Goal: Information Seeking & Learning: Learn about a topic

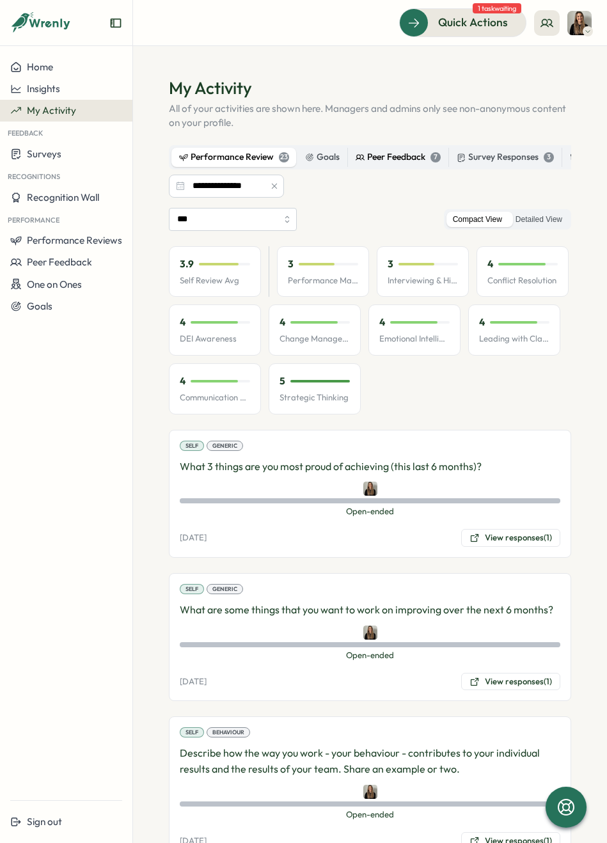
click at [389, 155] on div "Peer Feedback 7" at bounding box center [398, 157] width 85 height 14
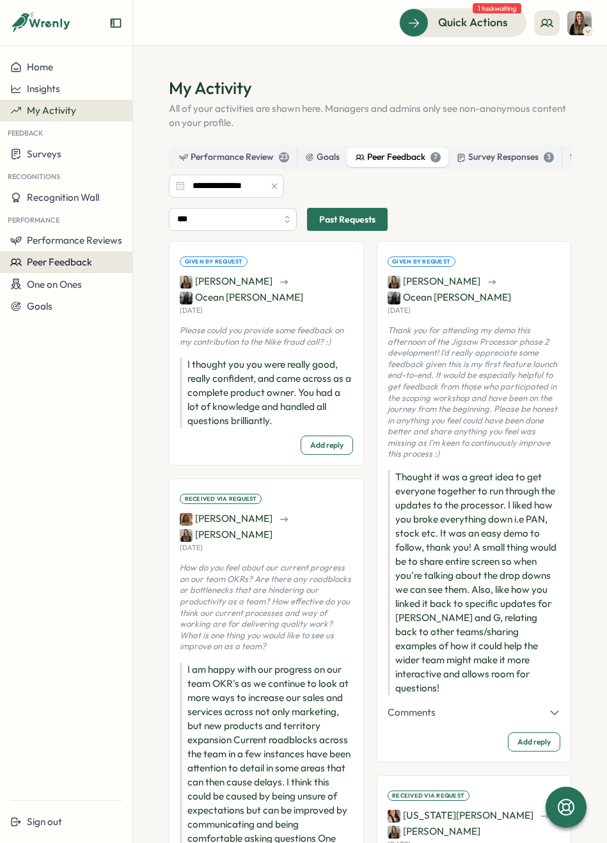
click at [63, 266] on span "Peer Feedback" at bounding box center [59, 262] width 65 height 12
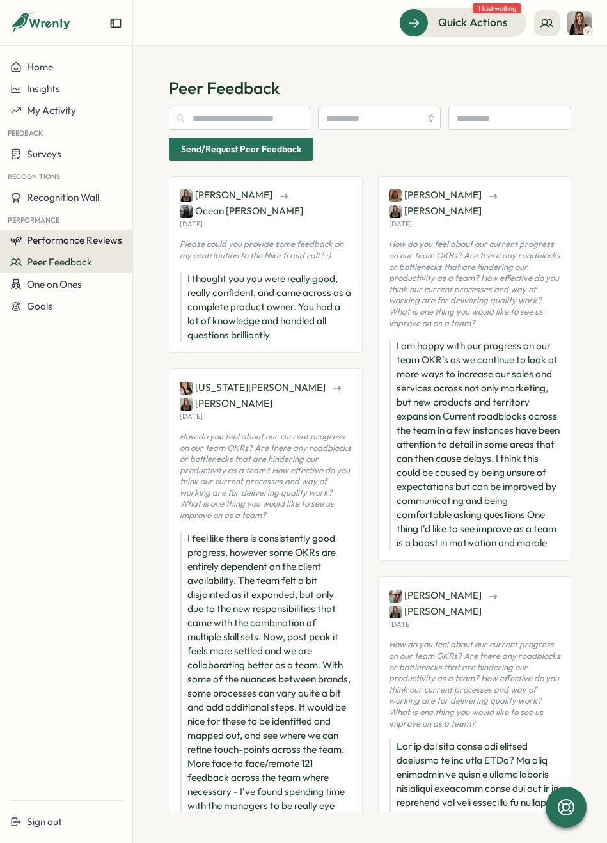
click at [56, 241] on span "Performance Reviews" at bounding box center [74, 240] width 95 height 12
click at [165, 250] on div "Insights" at bounding box center [154, 253] width 36 height 14
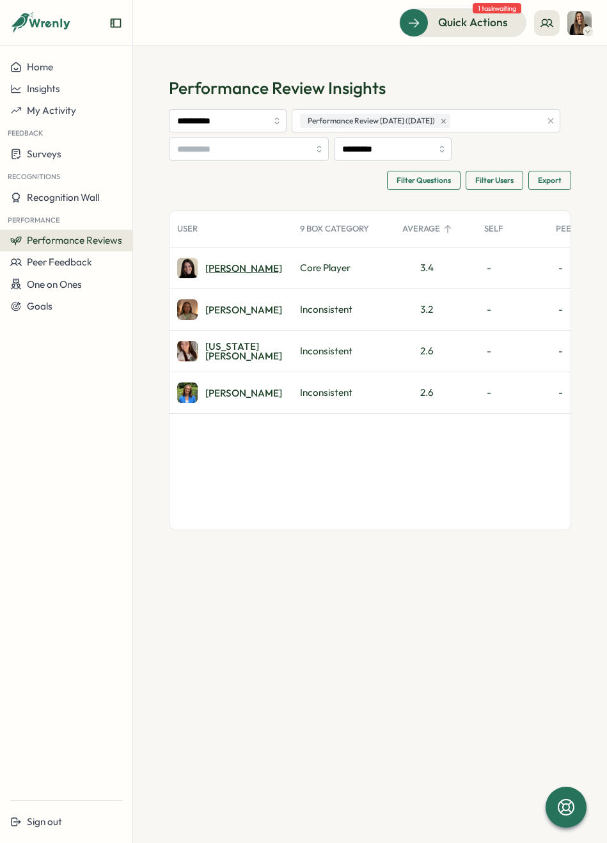
click at [223, 270] on div "Lauren H." at bounding box center [243, 268] width 77 height 10
click at [221, 315] on div "Emily C." at bounding box center [243, 310] width 77 height 10
click at [235, 351] on div "Georgia H." at bounding box center [244, 351] width 79 height 20
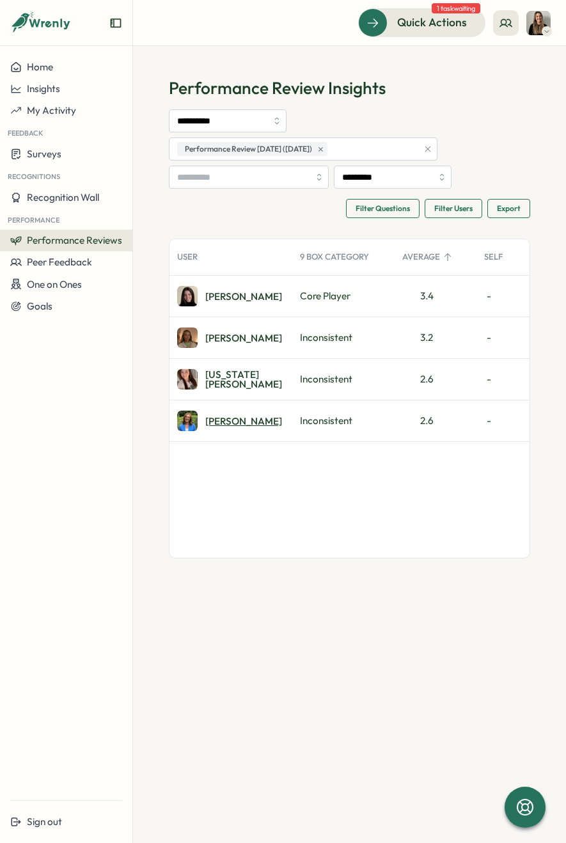
click at [223, 416] on div "Ellie H." at bounding box center [243, 421] width 77 height 10
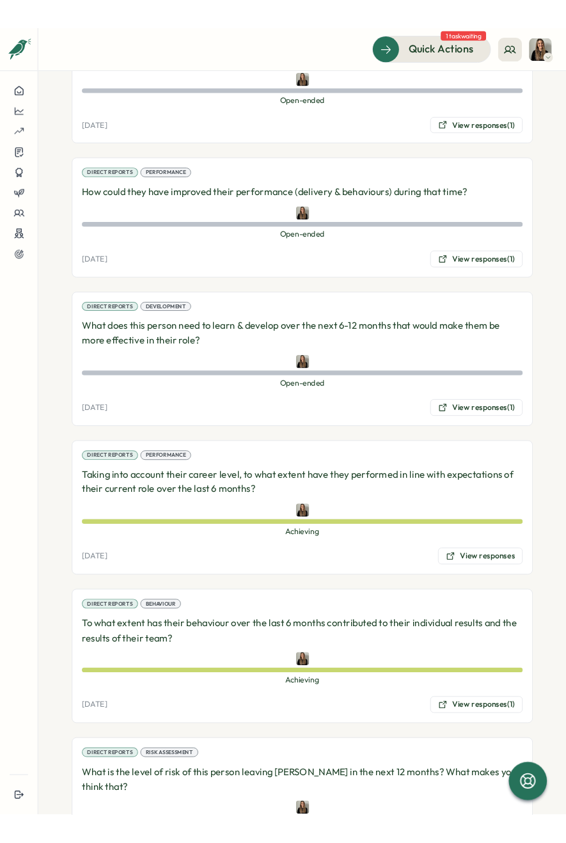
scroll to position [2545, 0]
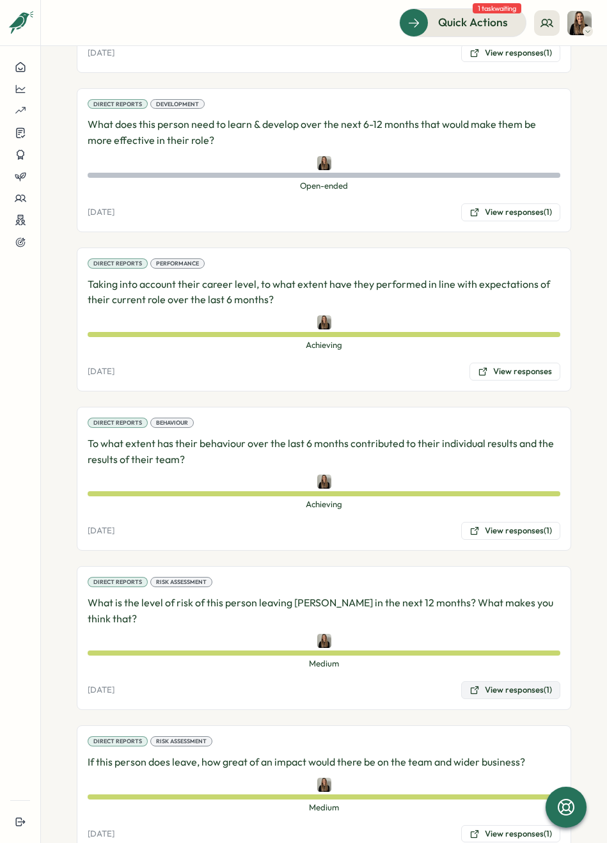
click at [496, 681] on button "View responses (1)" at bounding box center [510, 690] width 99 height 18
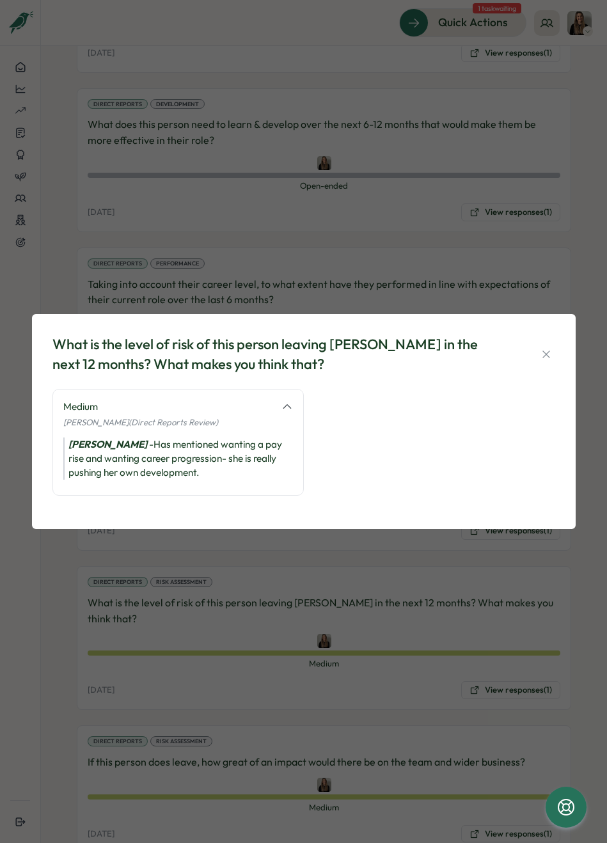
click at [550, 353] on icon "button" at bounding box center [546, 354] width 13 height 13
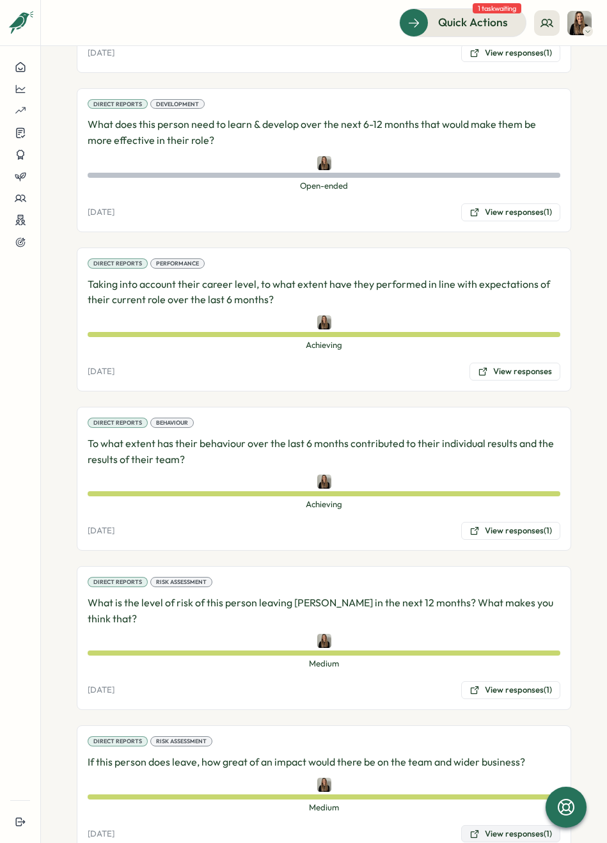
click at [480, 825] on button "View responses (1)" at bounding box center [510, 834] width 99 height 18
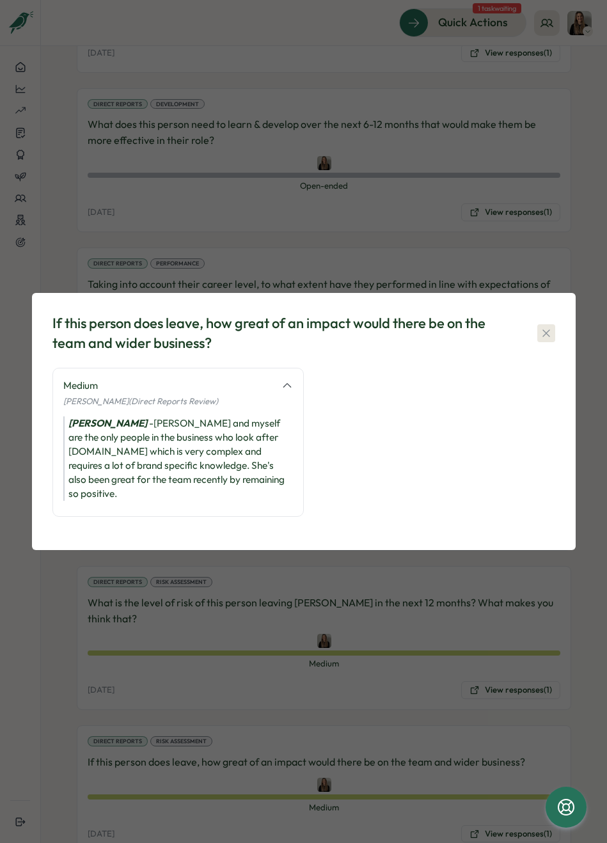
click at [542, 340] on icon "button" at bounding box center [546, 333] width 13 height 13
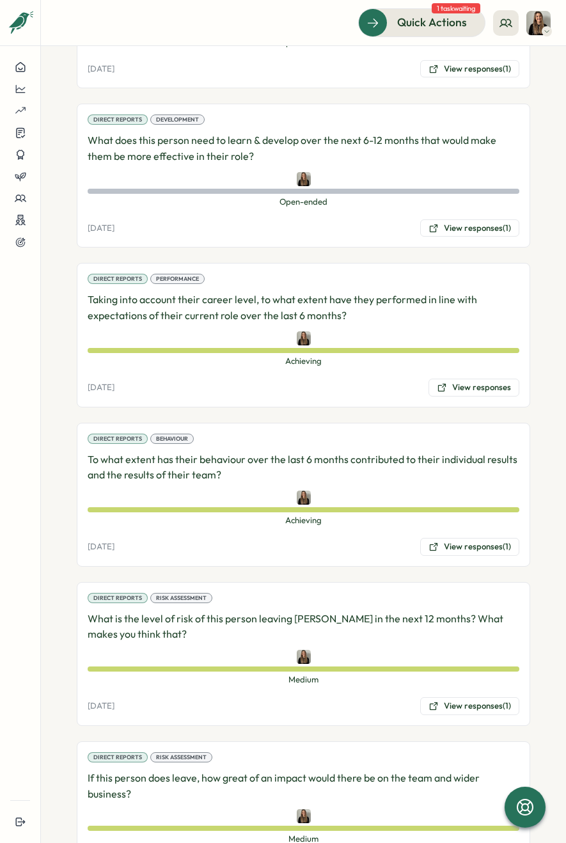
scroll to position [2567, 0]
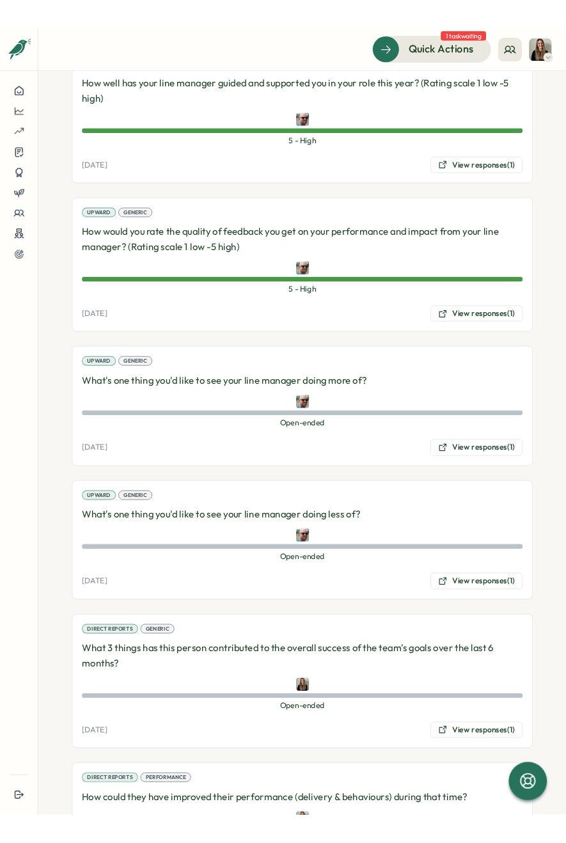
scroll to position [2545, 0]
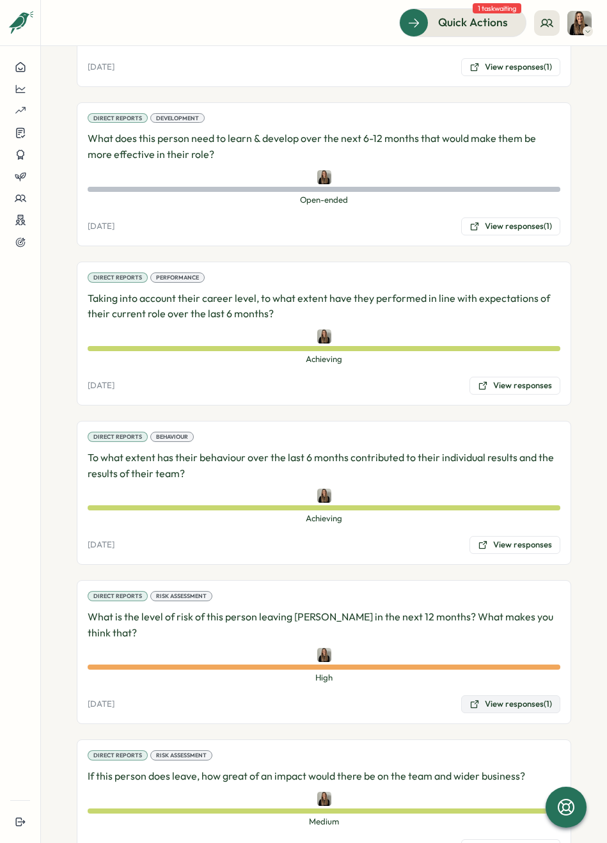
click at [501, 695] on button "View responses (1)" at bounding box center [510, 704] width 99 height 18
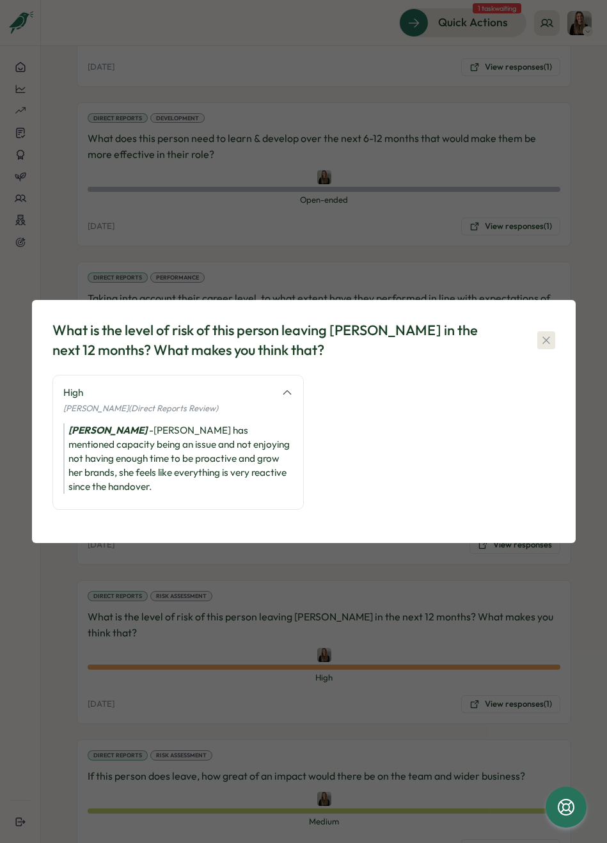
click at [551, 345] on icon "button" at bounding box center [546, 340] width 13 height 13
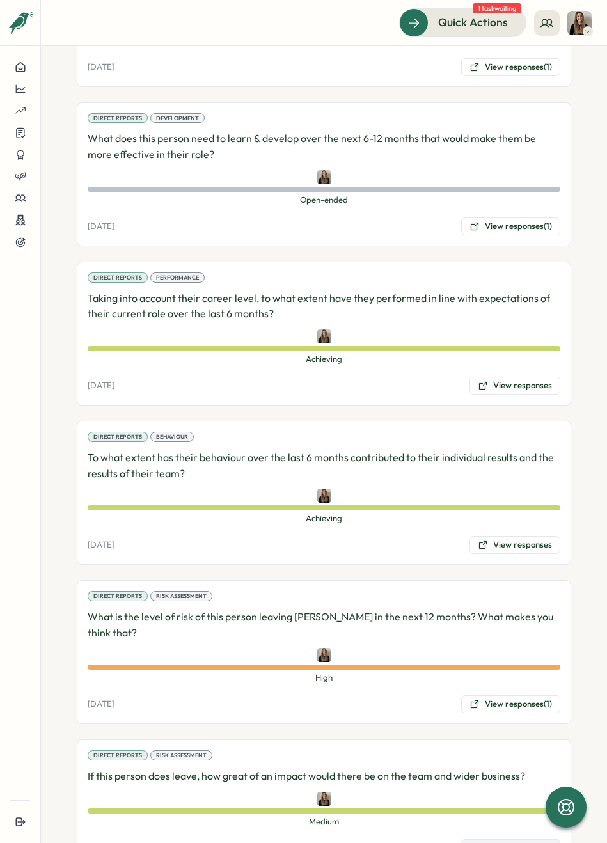
click at [489, 839] on button "View responses (1)" at bounding box center [510, 848] width 99 height 18
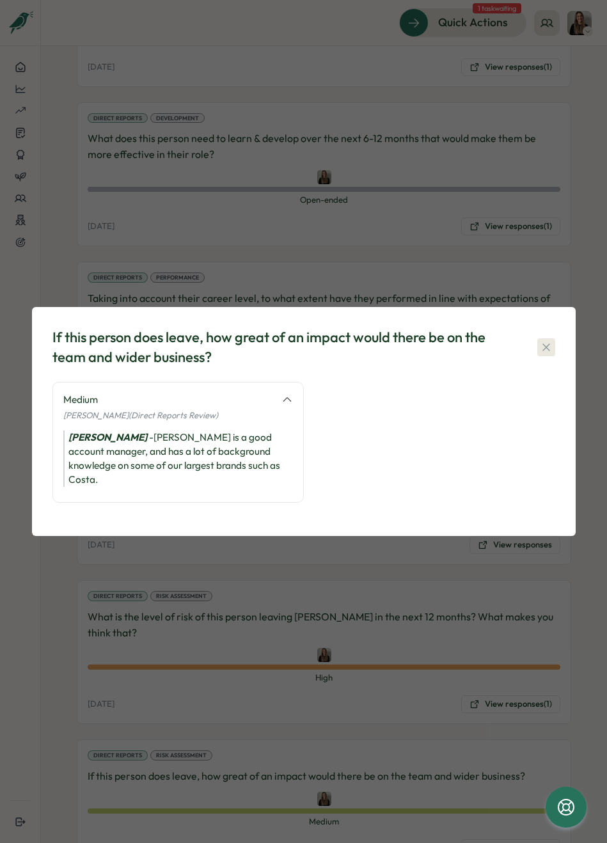
click at [537, 350] on button "button" at bounding box center [546, 347] width 18 height 18
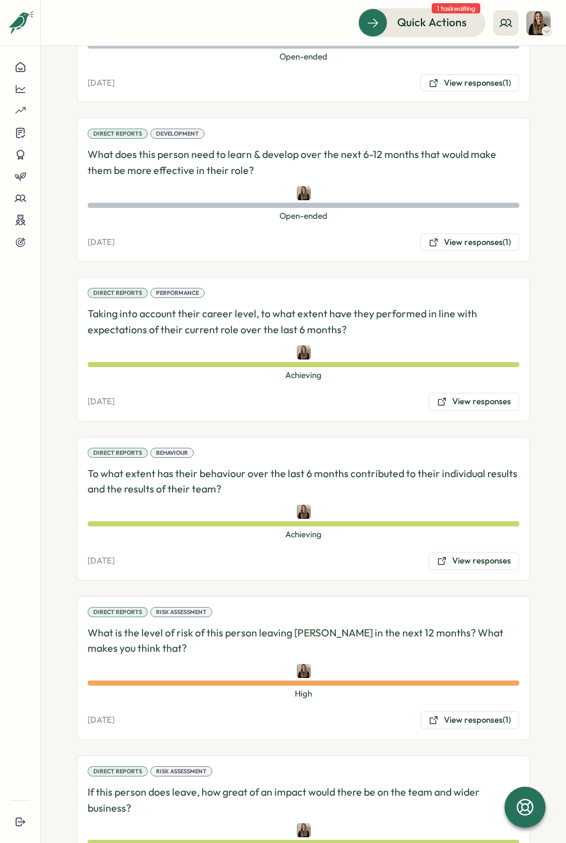
scroll to position [2567, 0]
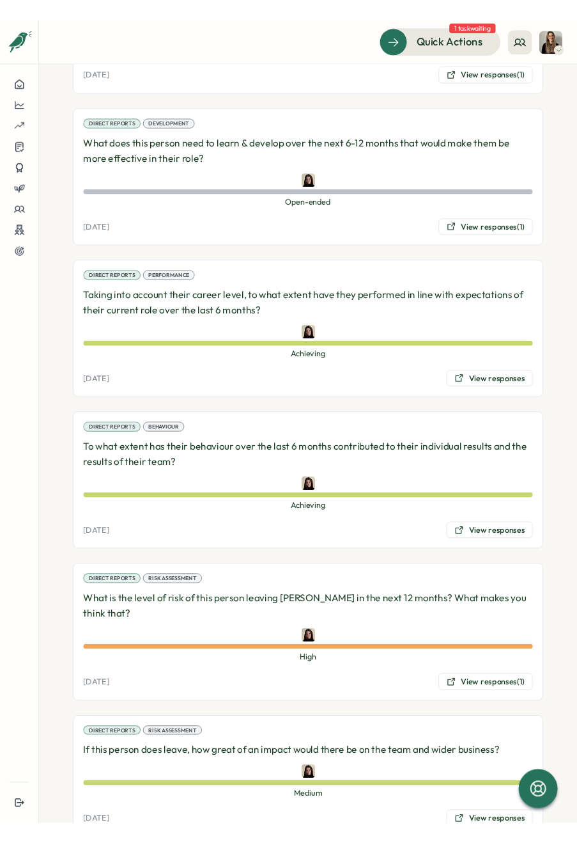
scroll to position [1861, 0]
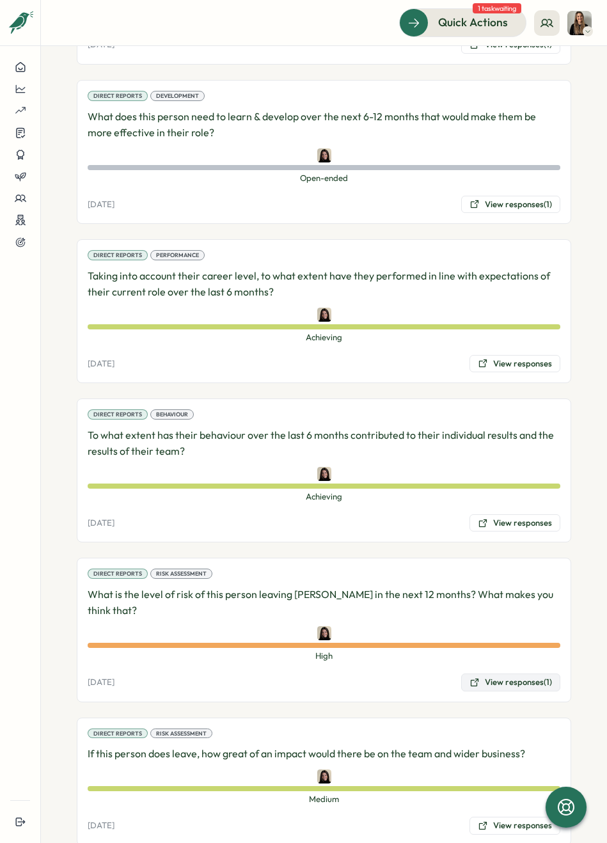
click at [485, 673] on button "View responses (1)" at bounding box center [510, 682] width 99 height 18
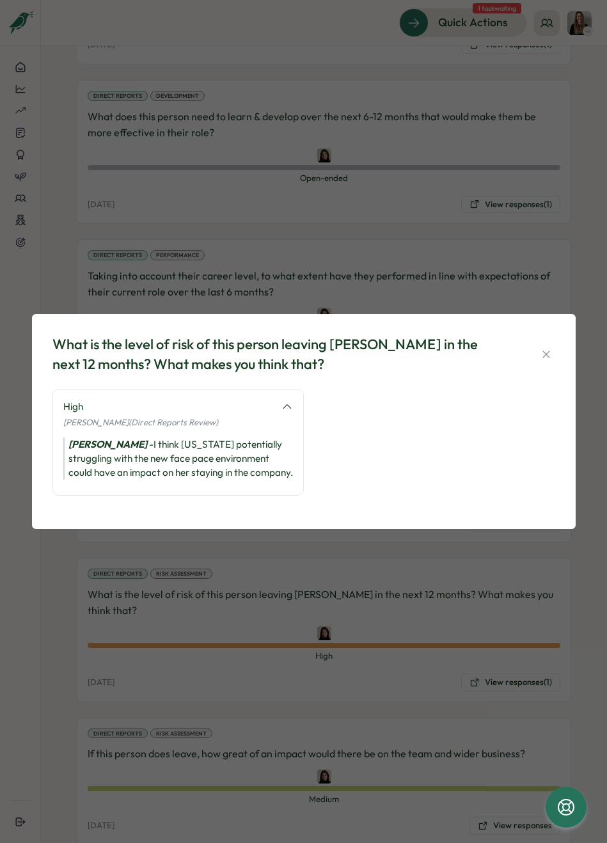
click at [552, 348] on icon "button" at bounding box center [546, 354] width 13 height 13
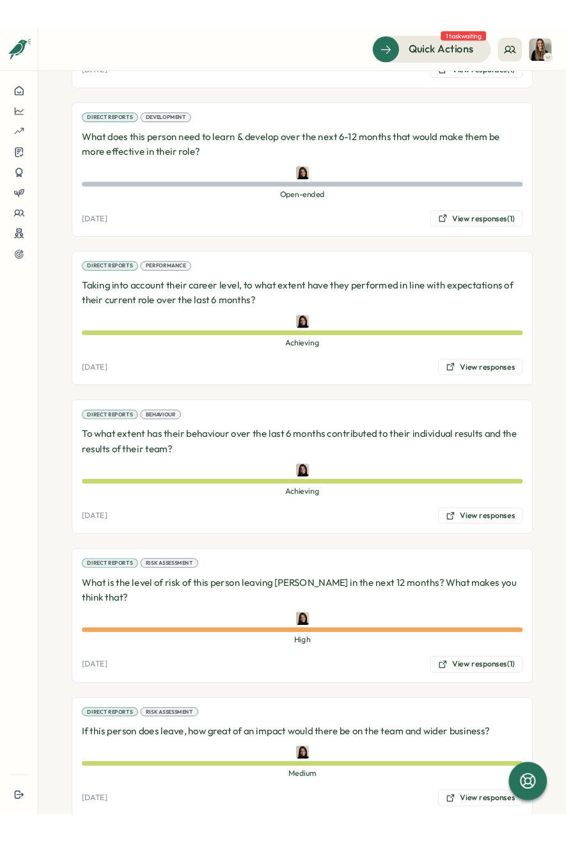
scroll to position [1883, 0]
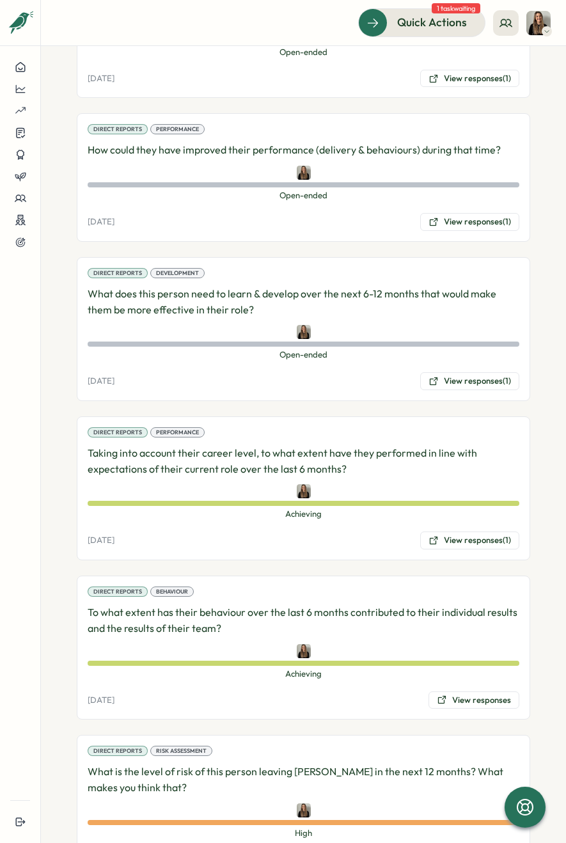
scroll to position [1935, 0]
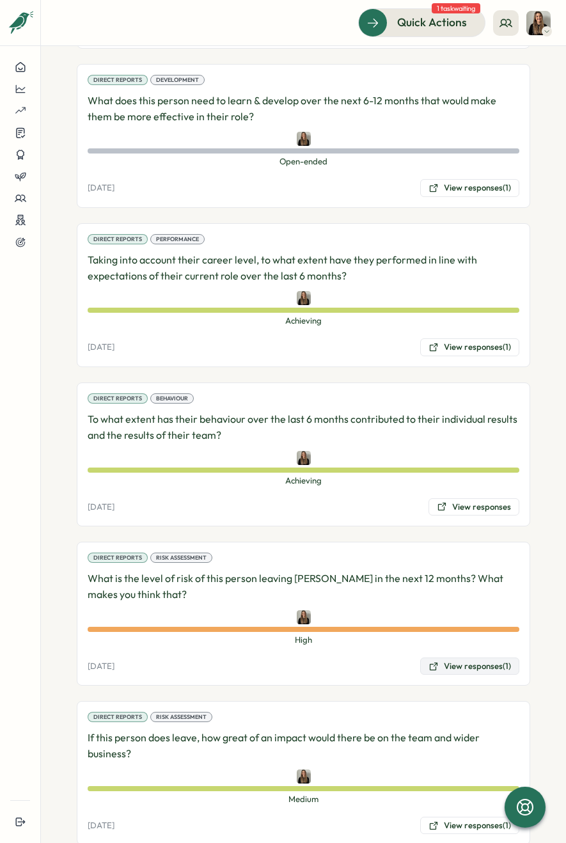
click at [470, 657] on button "View responses (1)" at bounding box center [469, 666] width 99 height 18
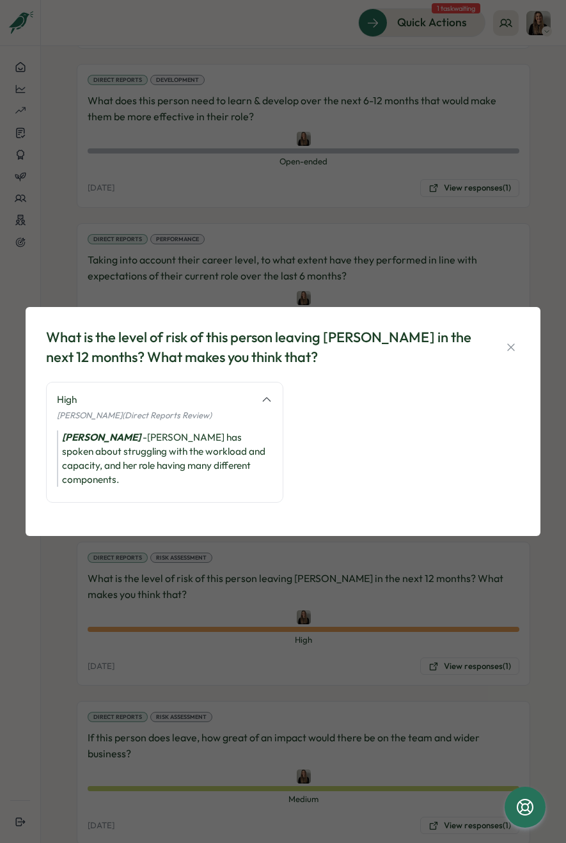
click at [508, 354] on icon "button" at bounding box center [511, 347] width 13 height 13
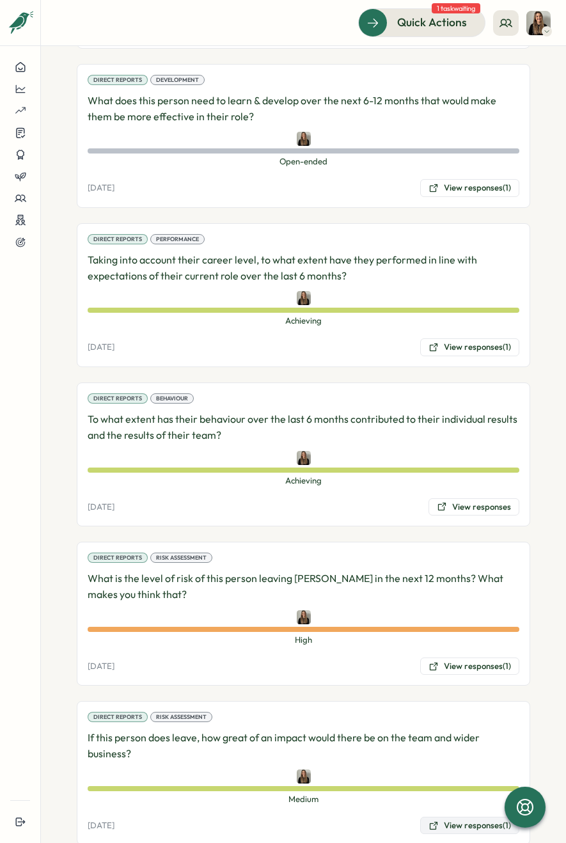
click at [434, 817] on button "View responses (1)" at bounding box center [469, 826] width 99 height 18
